Goal: Task Accomplishment & Management: Use online tool/utility

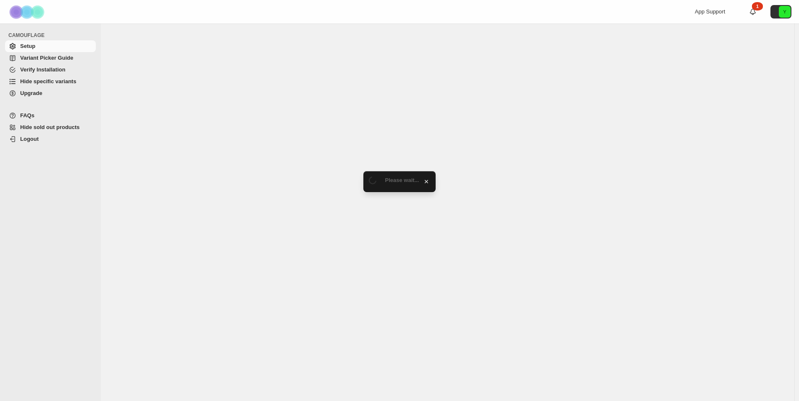
select select "******"
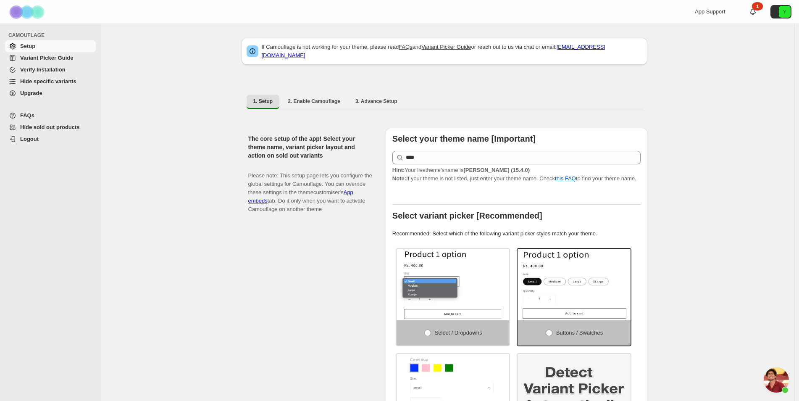
scroll to position [1953, 0]
click at [55, 84] on span "Hide specific variants" at bounding box center [48, 81] width 56 height 6
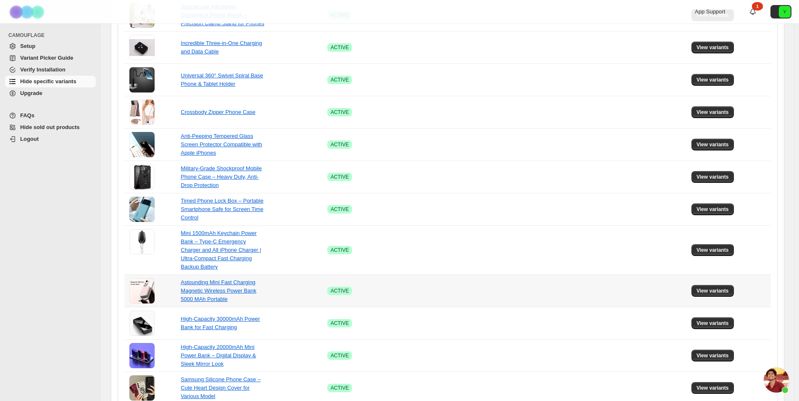
scroll to position [479, 0]
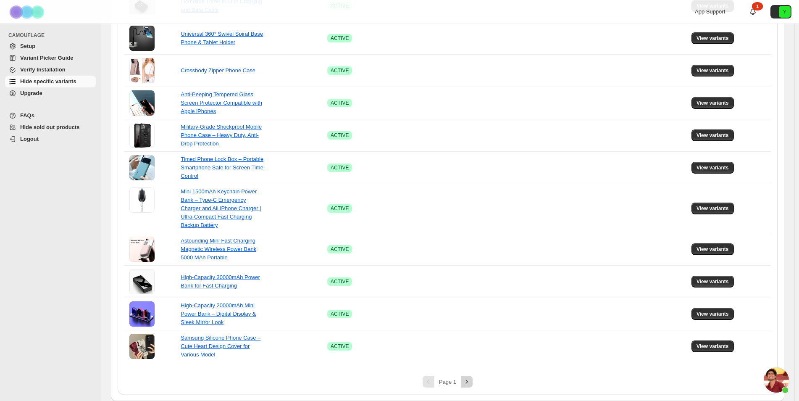
click at [464, 381] on icon "Next" at bounding box center [467, 381] width 8 height 8
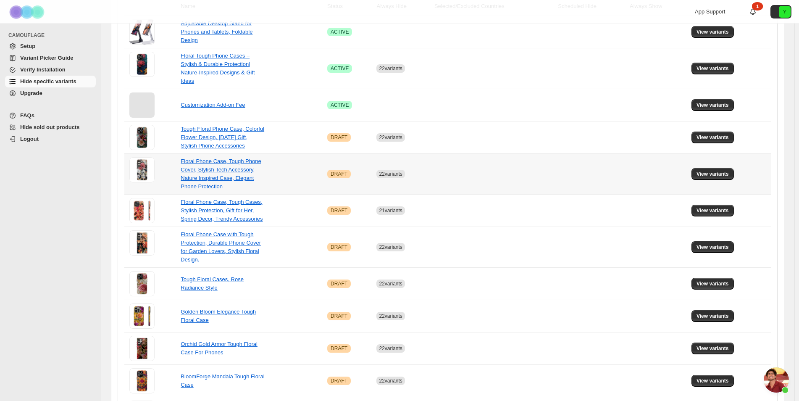
scroll to position [166, 0]
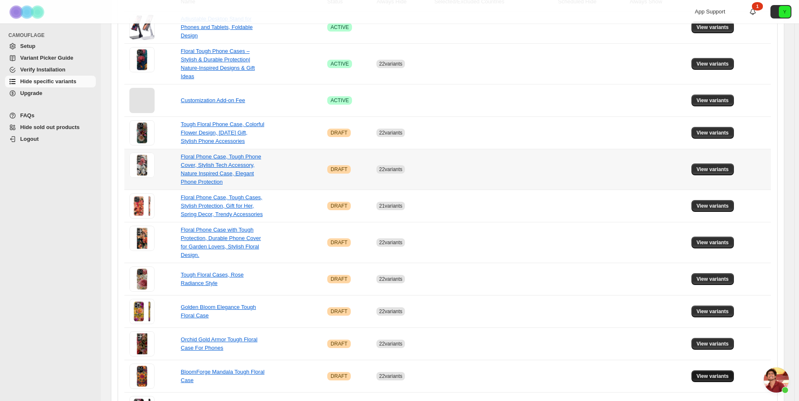
click at [708, 370] on button "View variants" at bounding box center [713, 376] width 42 height 12
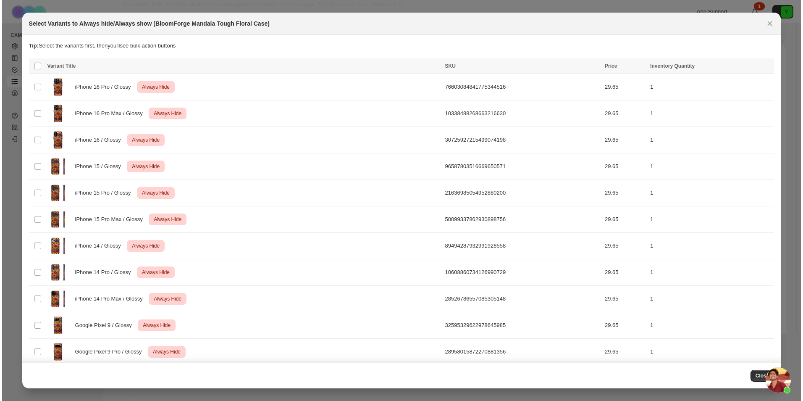
scroll to position [308, 0]
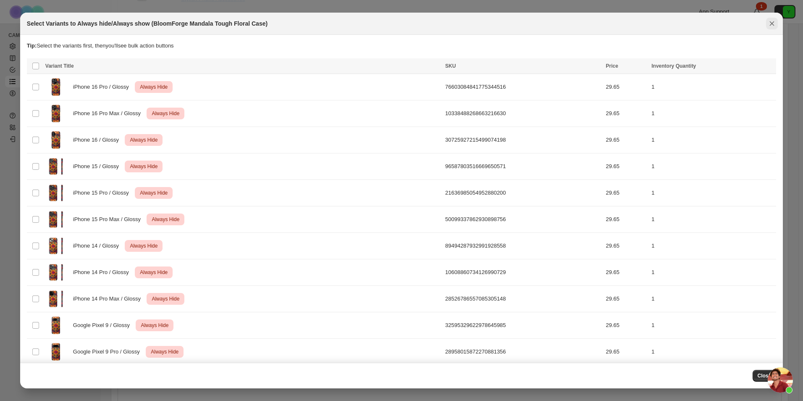
click at [775, 23] on icon "Close" at bounding box center [772, 23] width 8 height 8
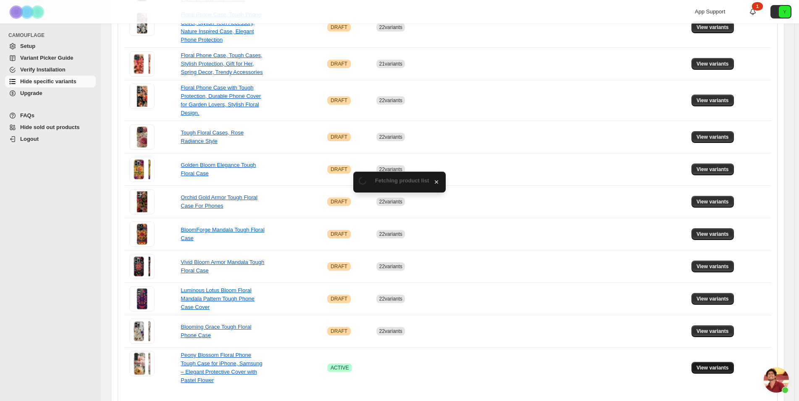
click at [706, 364] on span "View variants" at bounding box center [713, 367] width 32 height 7
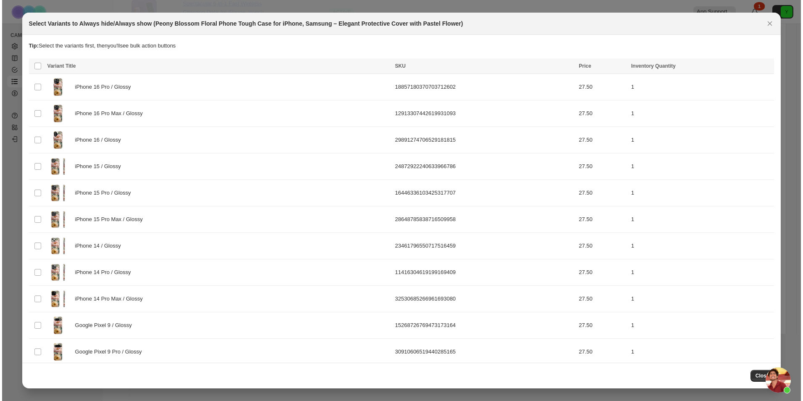
scroll to position [0, 0]
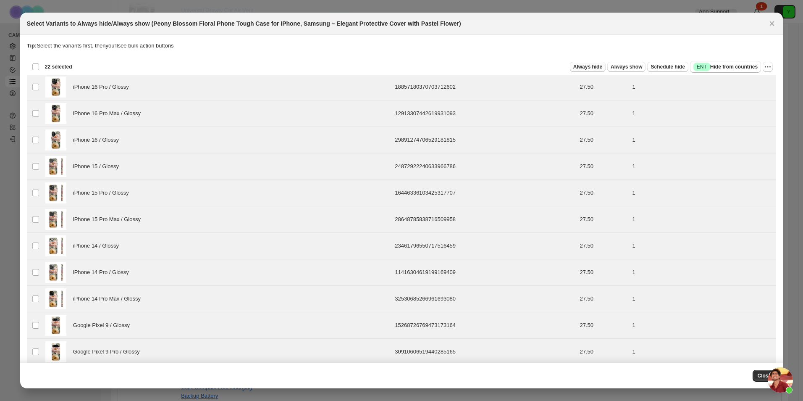
click at [590, 63] on button "Always hide" at bounding box center [588, 67] width 36 height 10
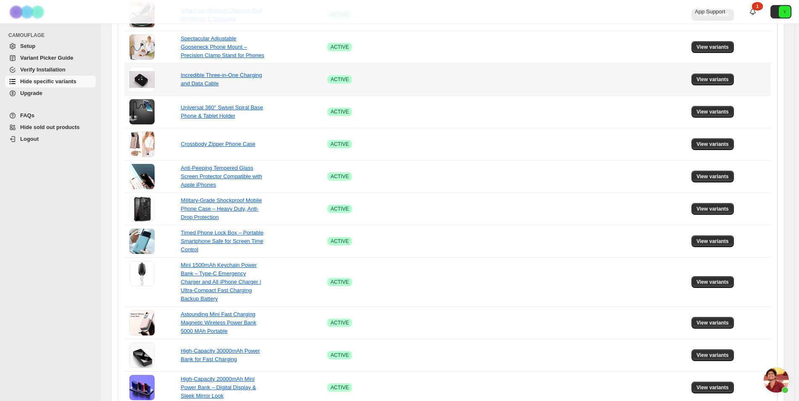
scroll to position [479, 0]
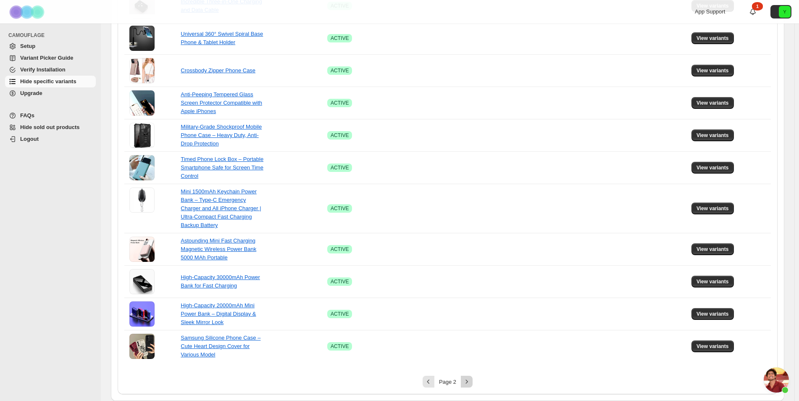
click at [469, 380] on icon "Next" at bounding box center [467, 381] width 8 height 8
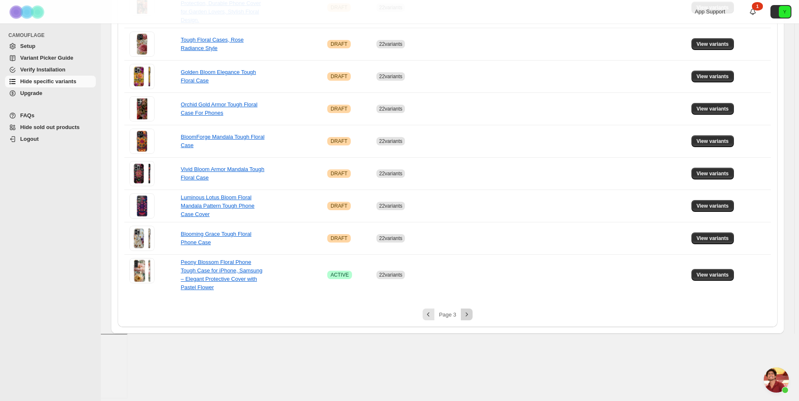
scroll to position [325, 0]
